Goal: Use online tool/utility: Utilize a website feature to perform a specific function

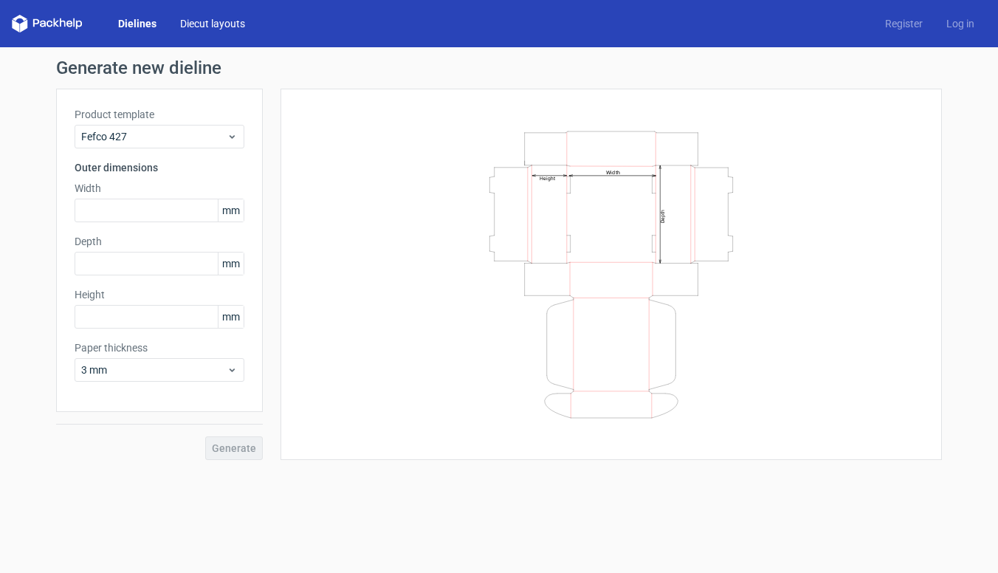
click at [234, 27] on link "Diecut layouts" at bounding box center [212, 23] width 89 height 15
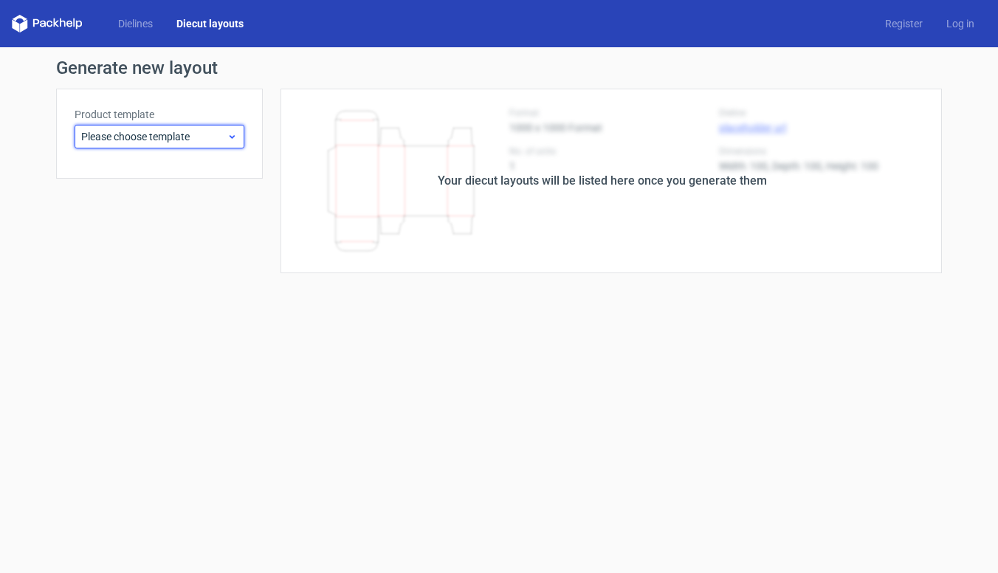
click at [193, 134] on span "Please choose template" at bounding box center [153, 136] width 145 height 15
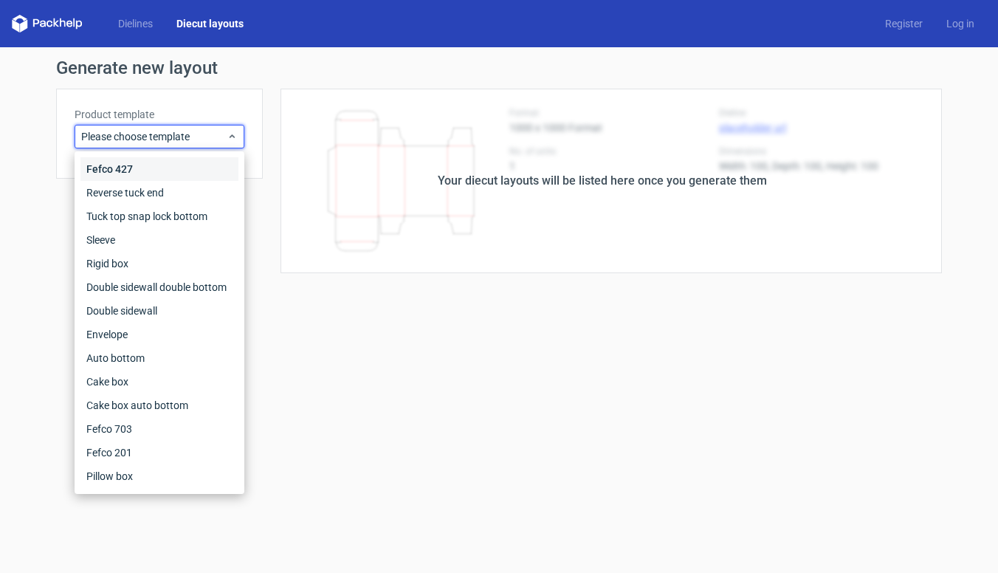
click at [128, 171] on div "Fefco 427" at bounding box center [159, 169] width 158 height 24
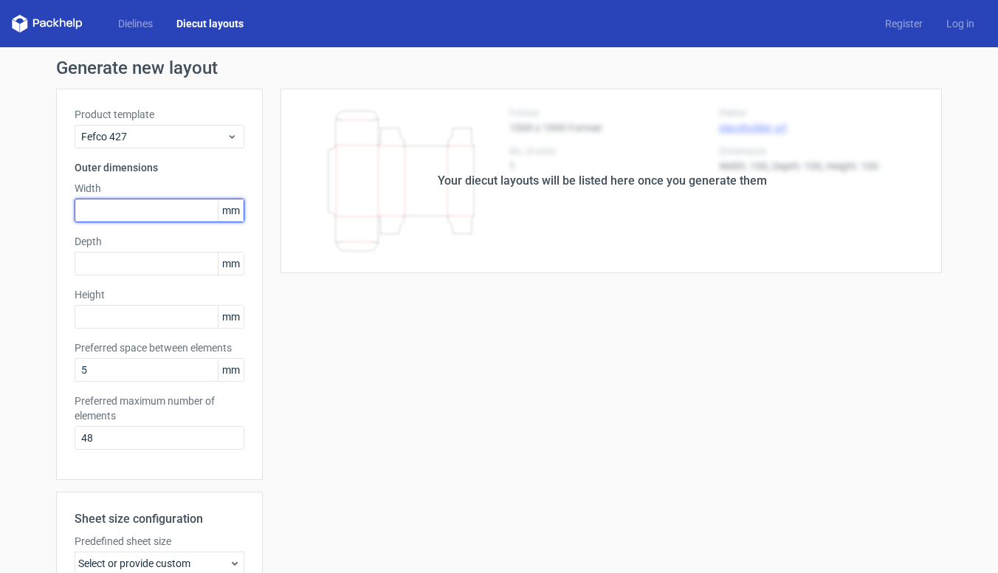
click at [131, 206] on input "text" at bounding box center [160, 211] width 170 height 24
type input "304"
click at [140, 282] on div "Product template Fefco 427 Outer dimensions Width 304 mm Depth mm Height mm Pre…" at bounding box center [159, 284] width 207 height 391
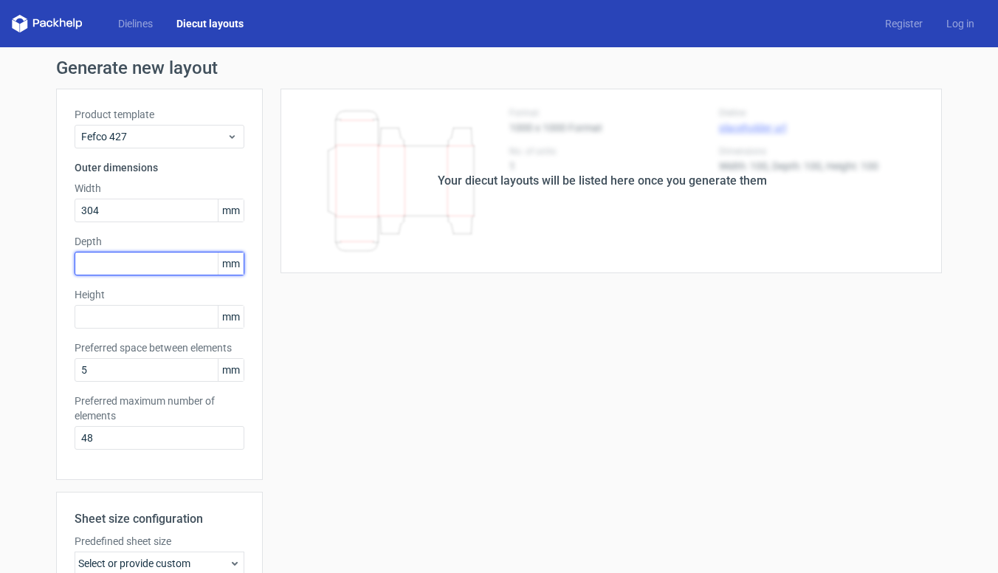
click at [142, 265] on input "text" at bounding box center [160, 264] width 170 height 24
type input "202"
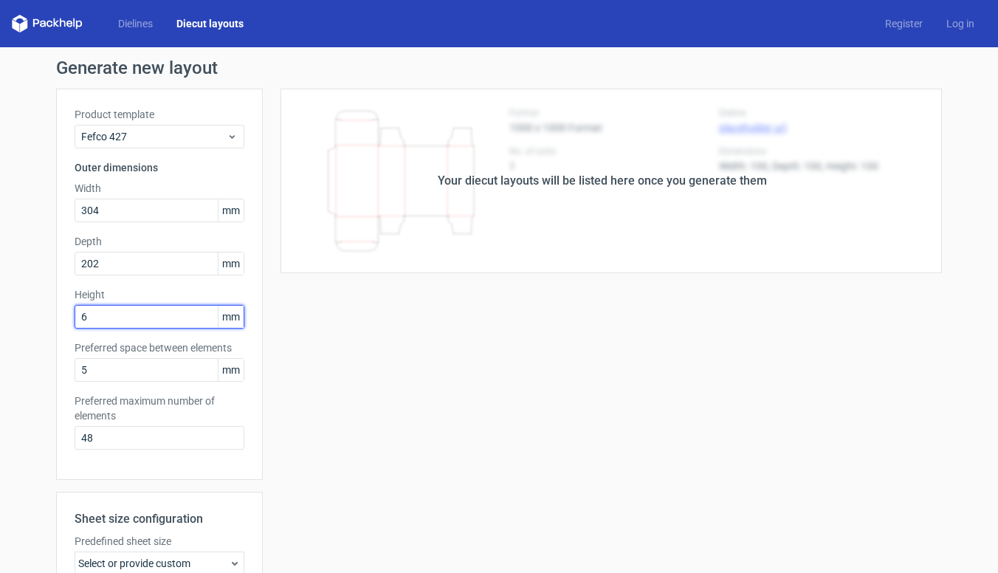
type input "67"
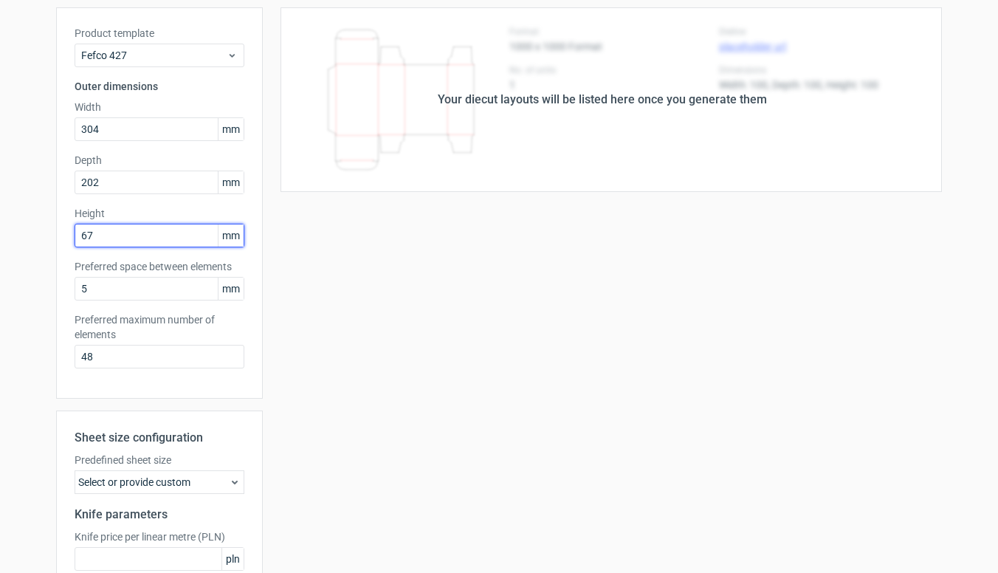
scroll to position [222, 0]
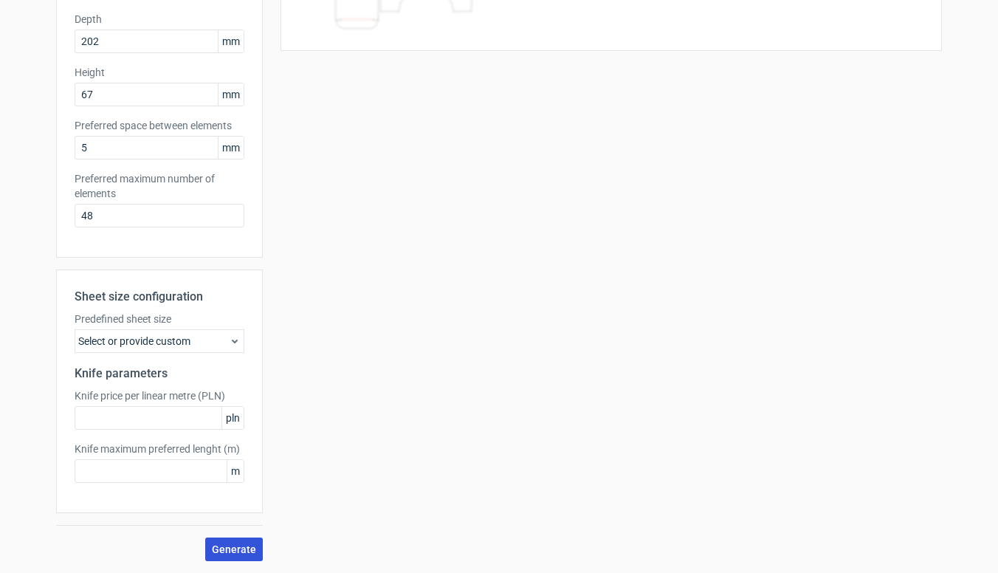
click at [227, 539] on button "Generate" at bounding box center [234, 550] width 58 height 24
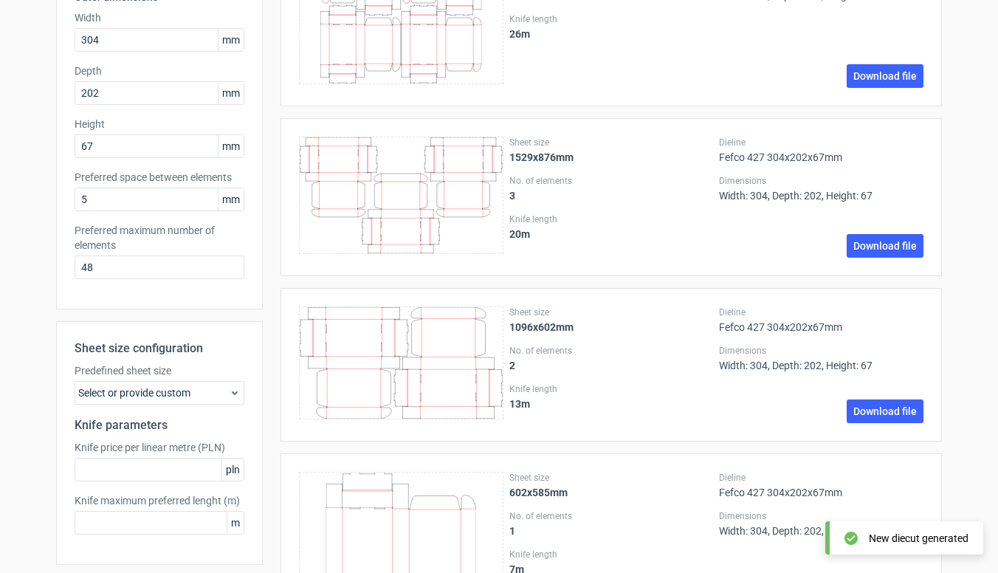
scroll to position [263, 0]
